Goal: Task Accomplishment & Management: Manage account settings

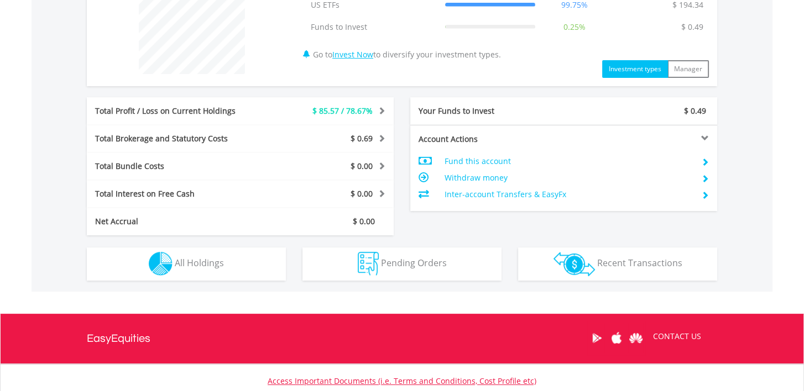
scroll to position [462, 0]
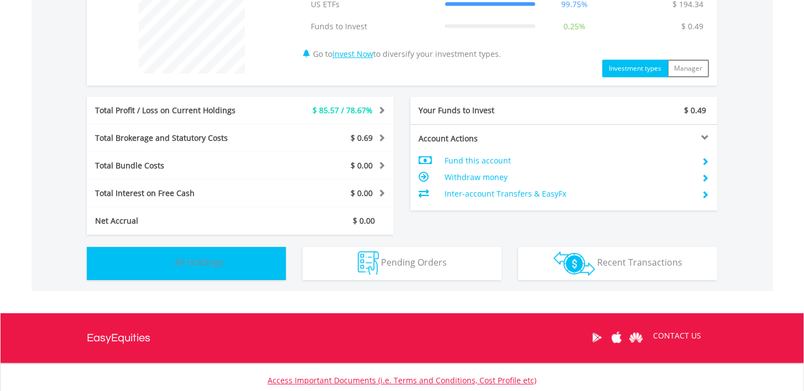
click at [201, 256] on span "All Holdings" at bounding box center [199, 262] width 49 height 12
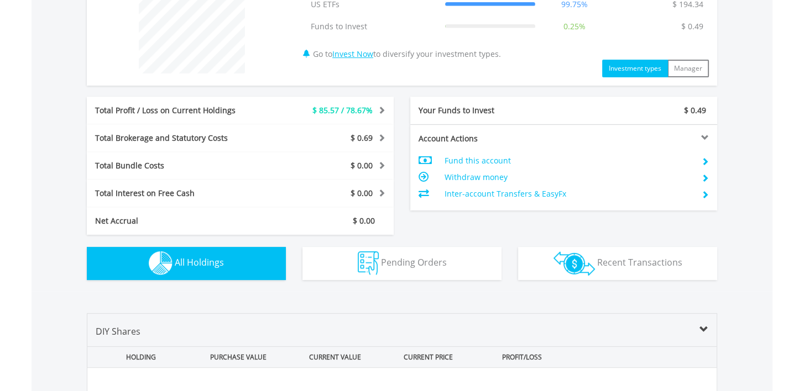
scroll to position [756, 0]
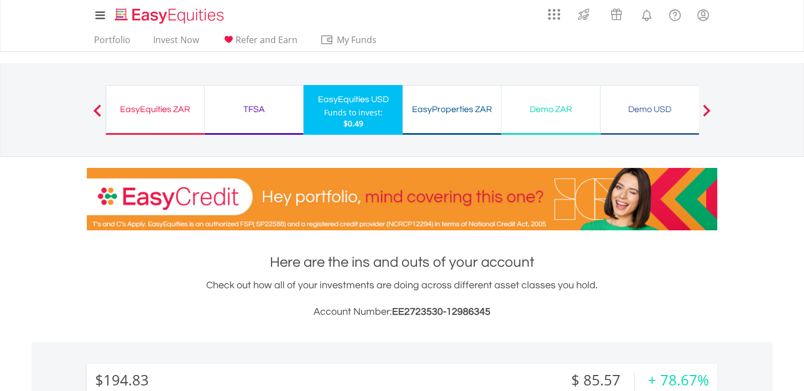
scroll to position [0, 0]
click at [267, 127] on div "TFSA Funds to invest: $0.49" at bounding box center [254, 110] width 99 height 50
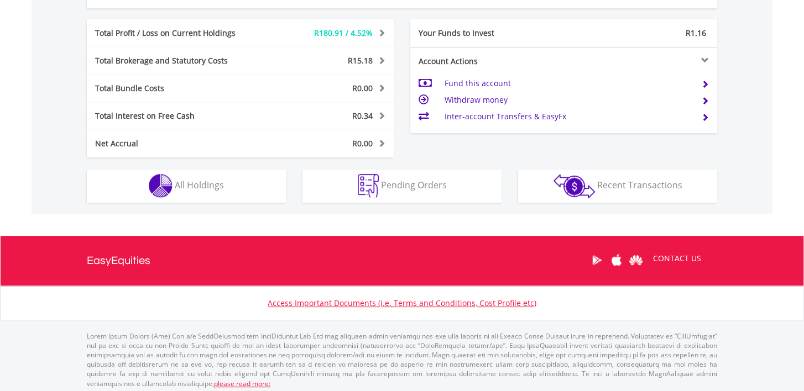
scroll to position [542, 0]
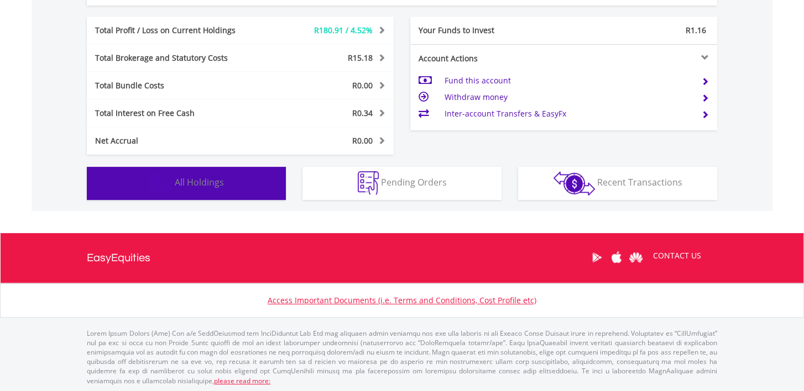
click at [226, 182] on button "Holdings All Holdings" at bounding box center [186, 183] width 199 height 33
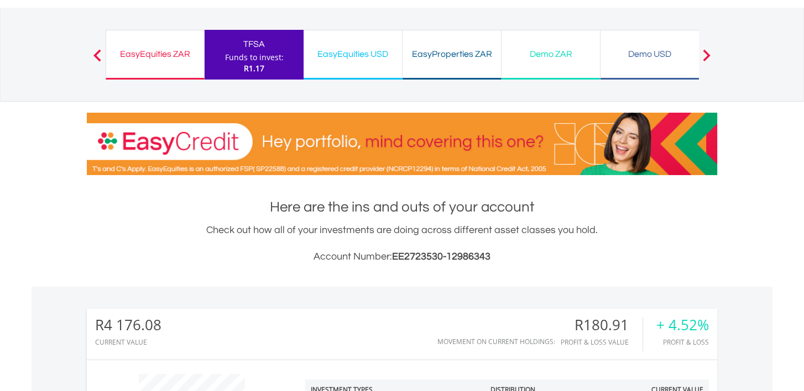
scroll to position [44, 0]
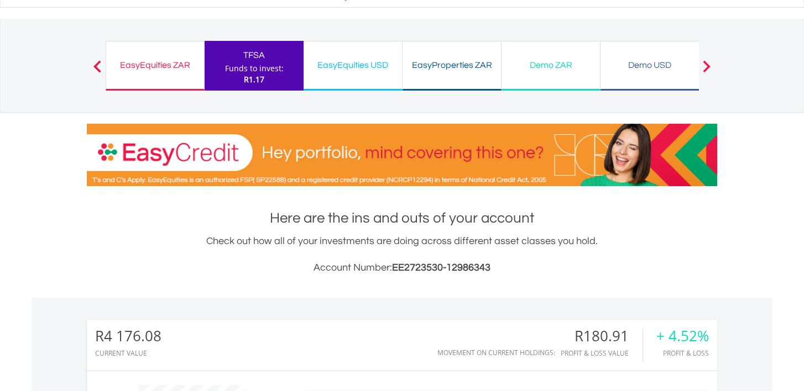
click at [158, 78] on div "EasyEquities ZAR Funds to invest: R1.17" at bounding box center [155, 66] width 99 height 50
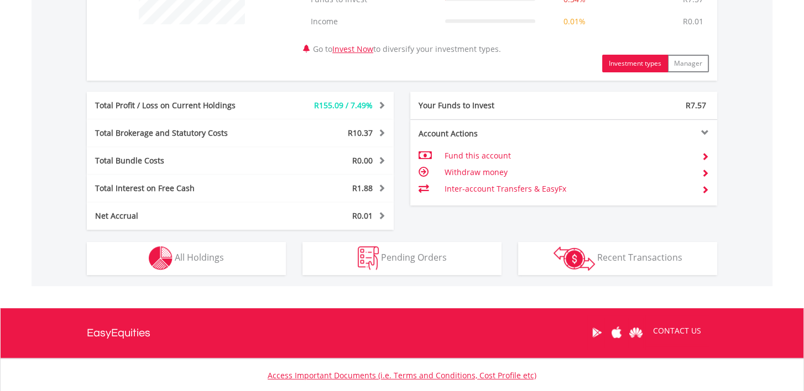
scroll to position [512, 0]
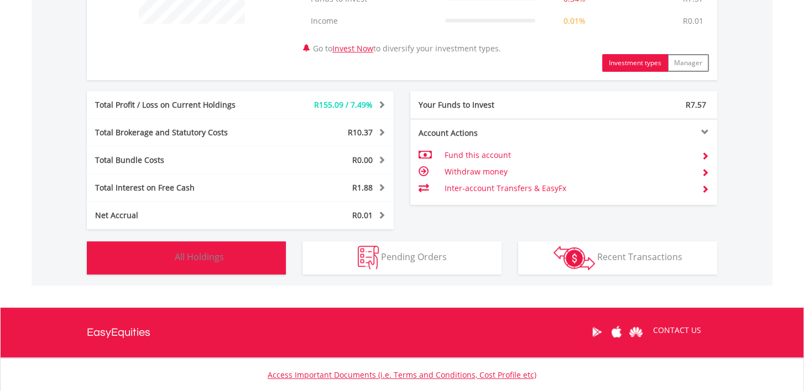
click at [169, 247] on img "button" at bounding box center [161, 258] width 24 height 24
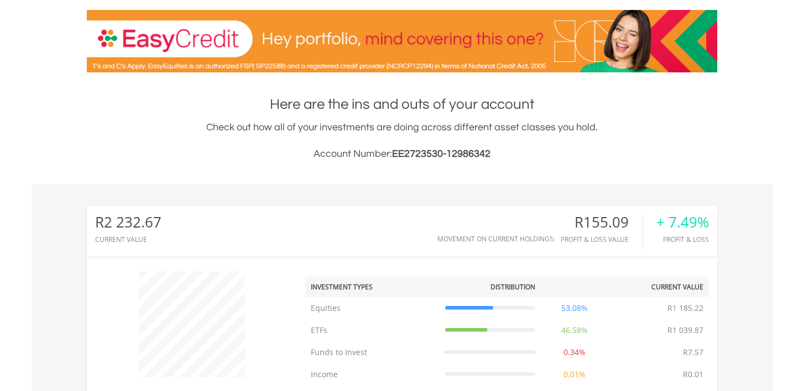
scroll to position [0, 0]
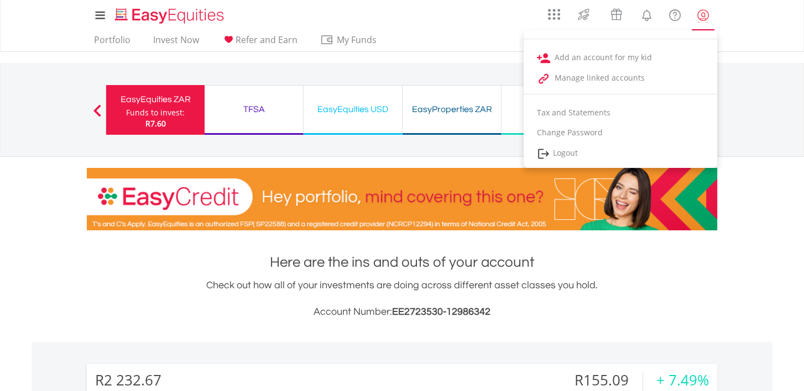
click at [706, 11] on lord-icon "My Profile" at bounding box center [703, 15] width 14 height 14
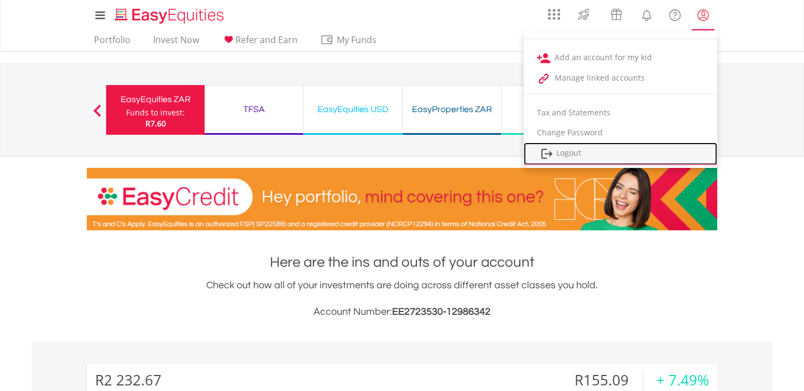
click at [685, 148] on link "Logout" at bounding box center [619, 154] width 193 height 23
